Goal: Navigation & Orientation: Find specific page/section

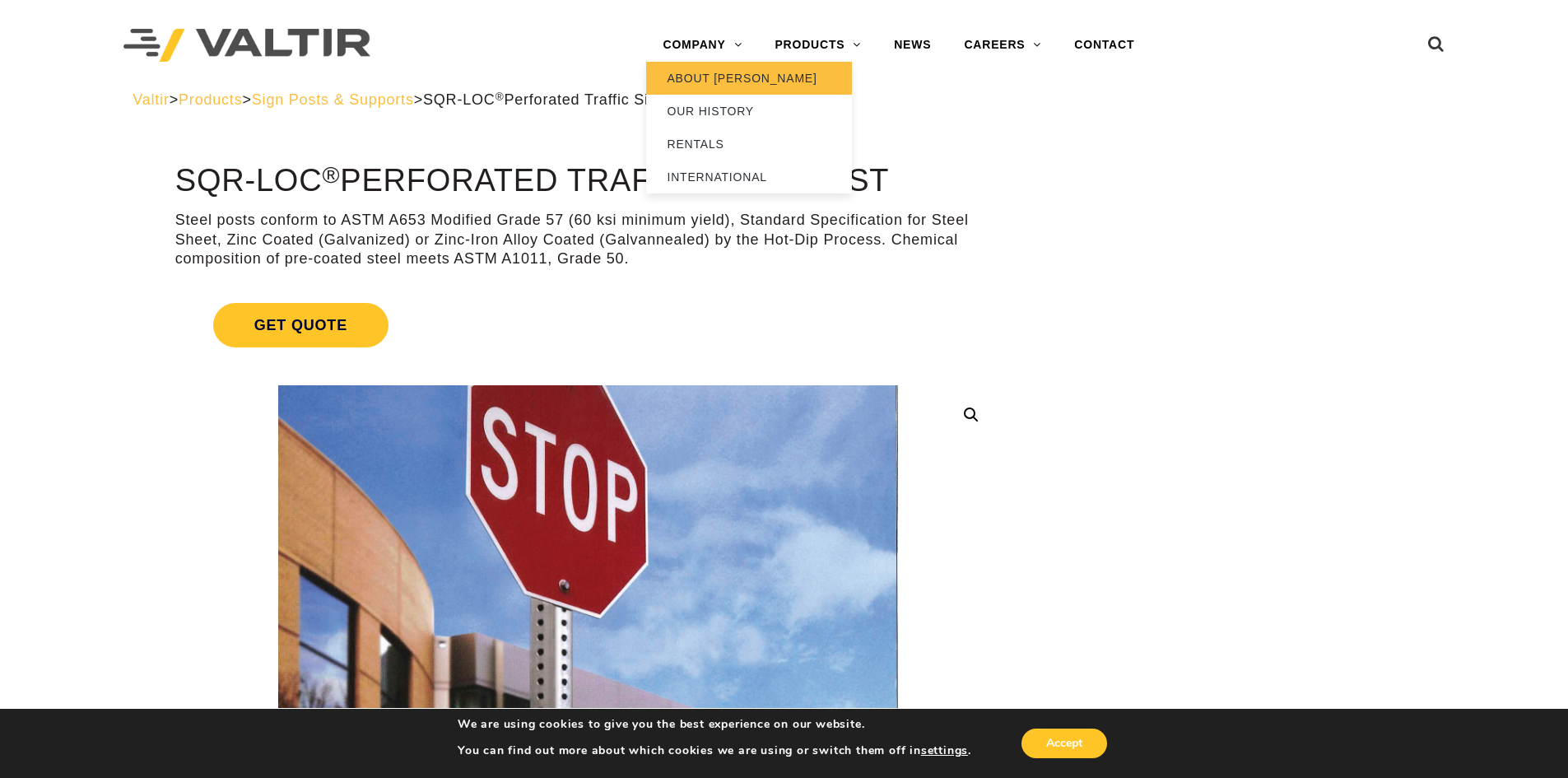
click at [694, 70] on link "ABOUT [PERSON_NAME]" at bounding box center [749, 78] width 206 height 33
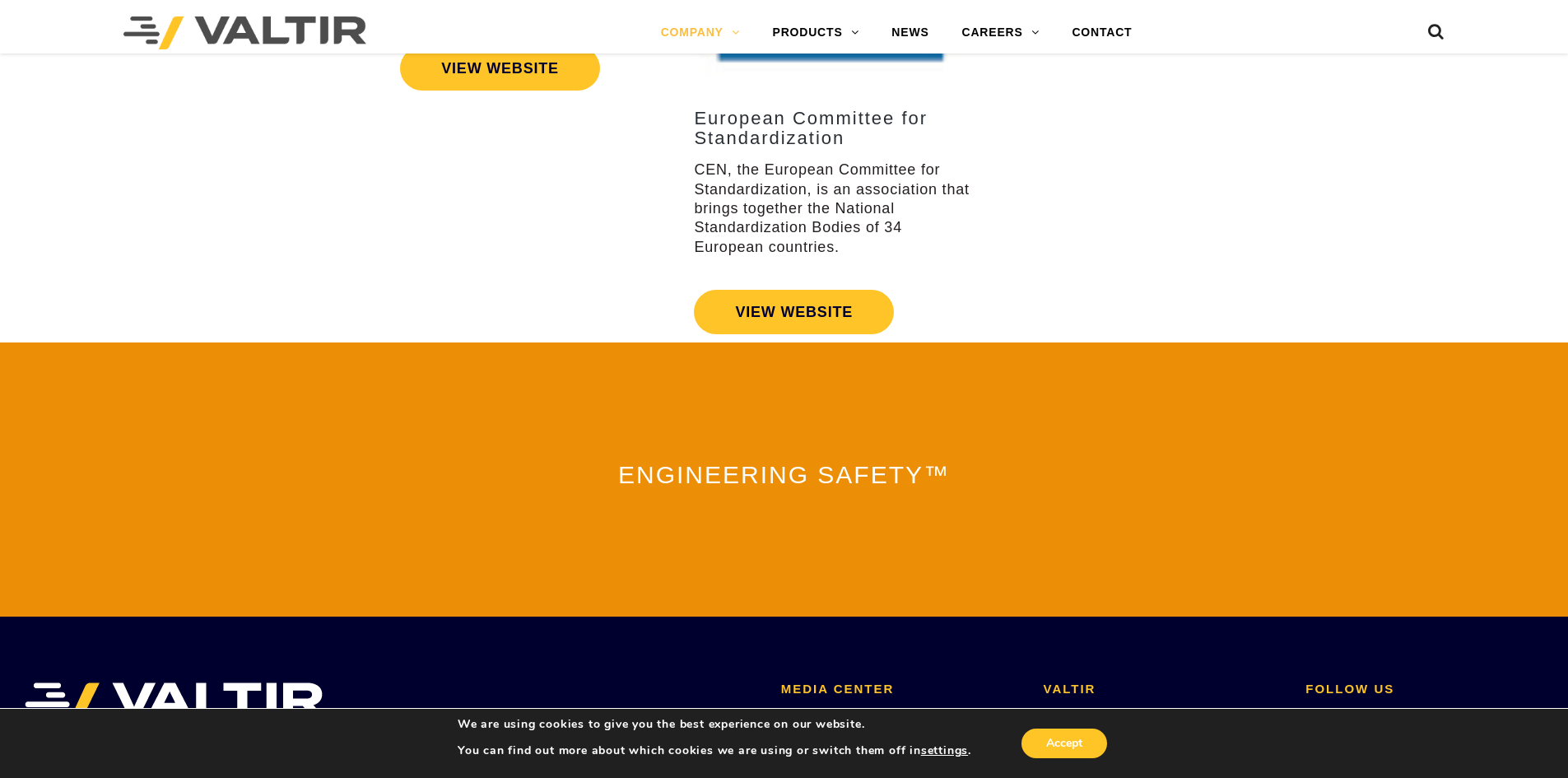
scroll to position [3541, 0]
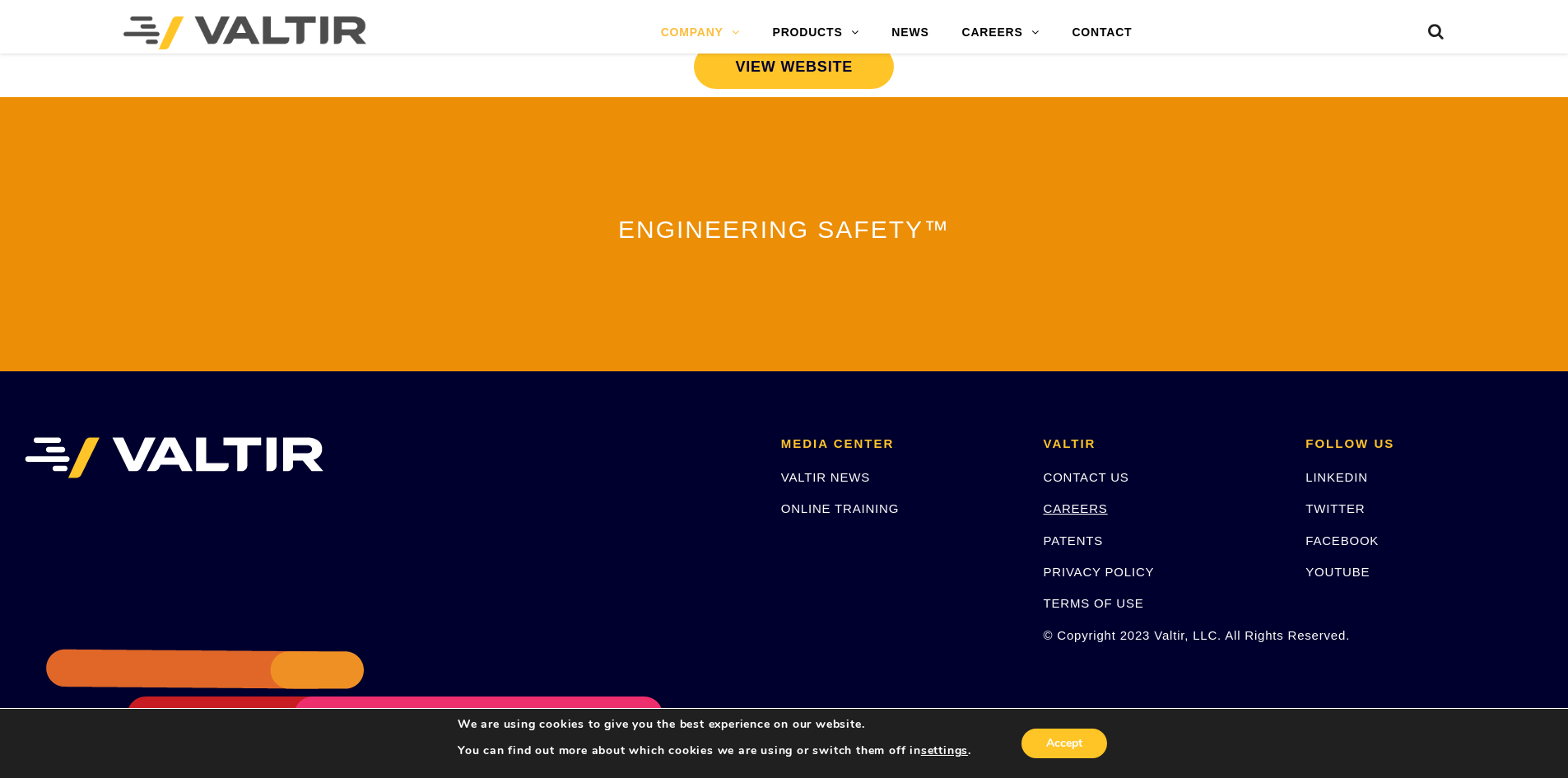
click at [1079, 501] on link "CAREERS" at bounding box center [1075, 508] width 64 height 14
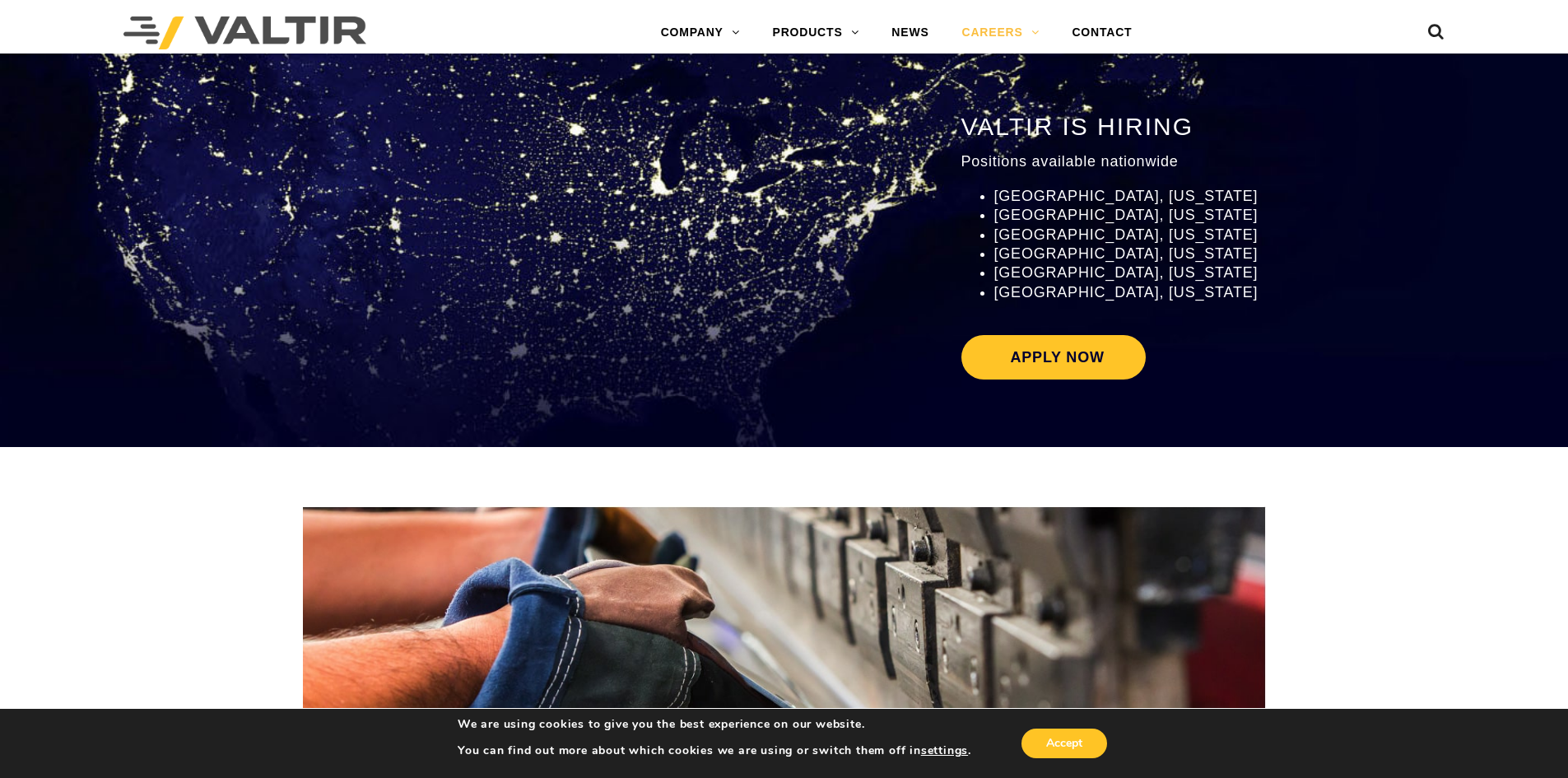
scroll to position [2142, 0]
